Goal: Transaction & Acquisition: Purchase product/service

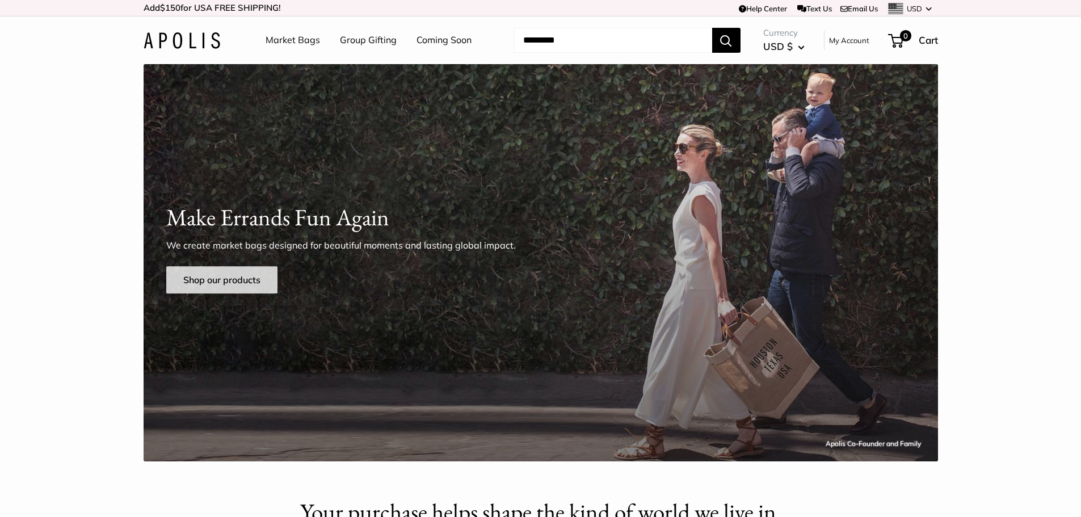
click at [182, 284] on link "Shop our products" at bounding box center [221, 279] width 111 height 27
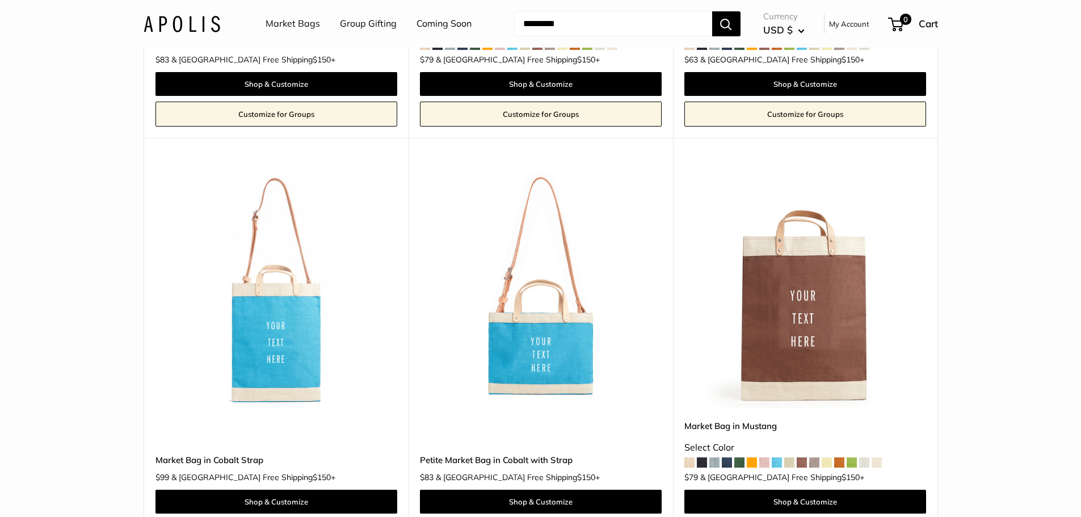
scroll to position [3519, 0]
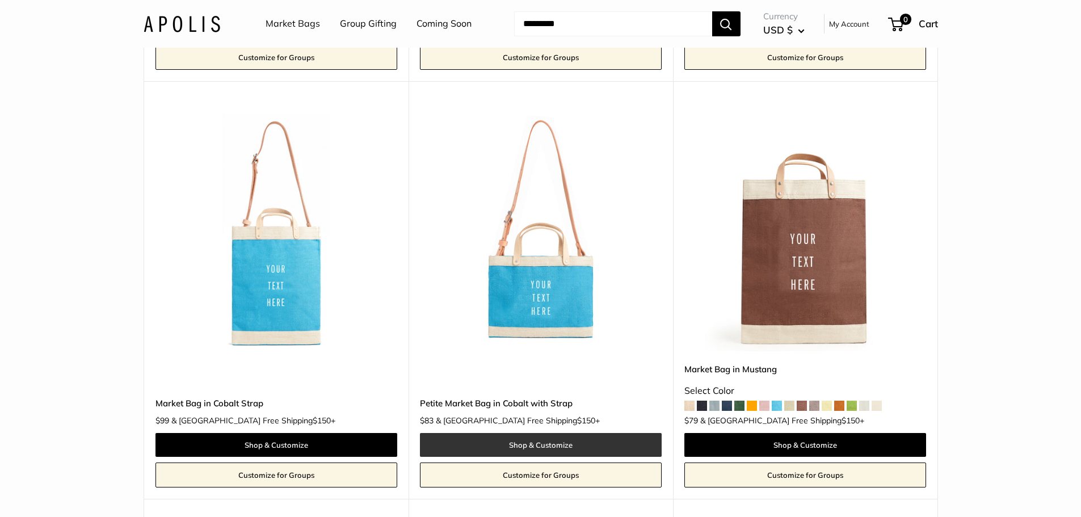
click at [582, 433] on link "Shop & Customize" at bounding box center [541, 445] width 242 height 24
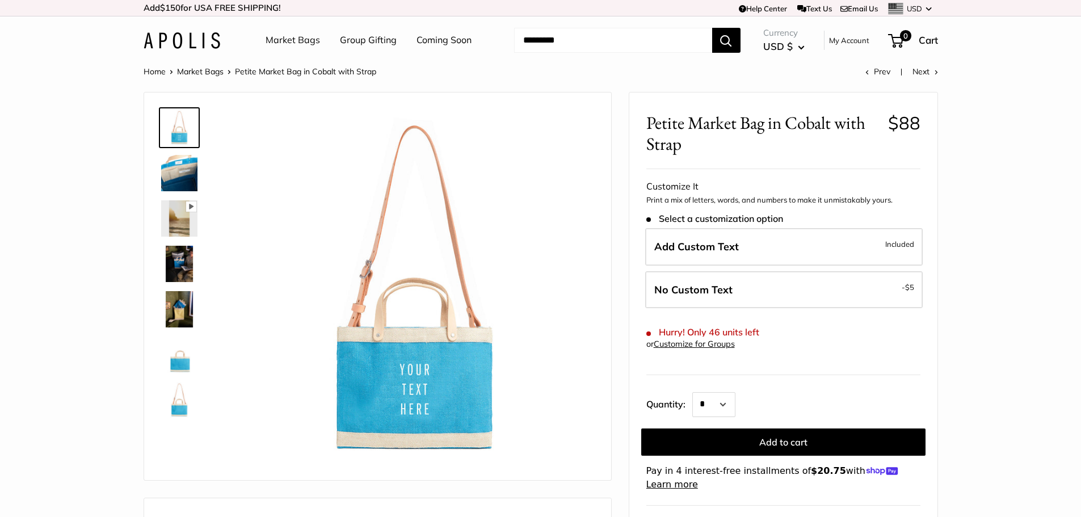
click at [181, 168] on img at bounding box center [179, 173] width 36 height 36
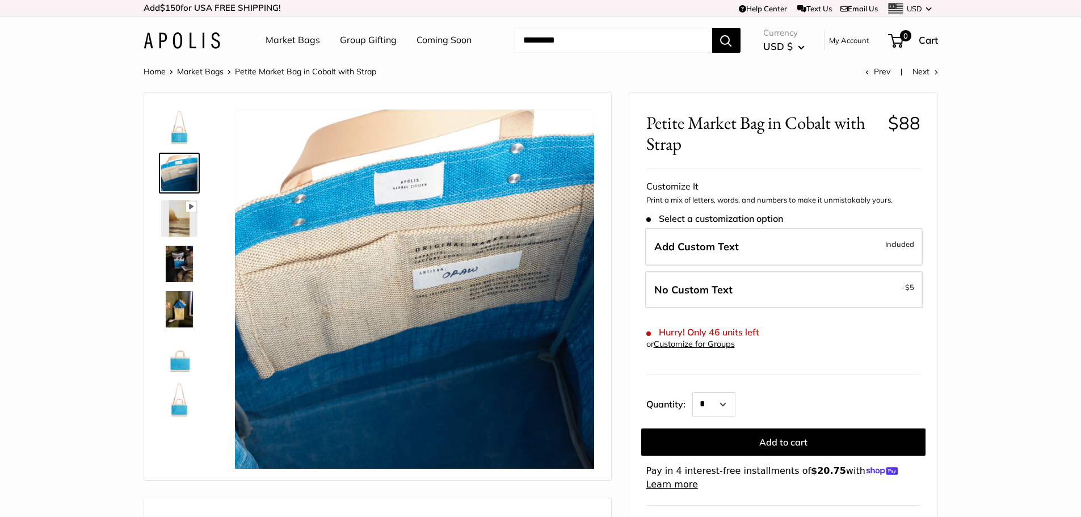
click at [179, 419] on link at bounding box center [179, 400] width 41 height 41
